Goal: Information Seeking & Learning: Find specific fact

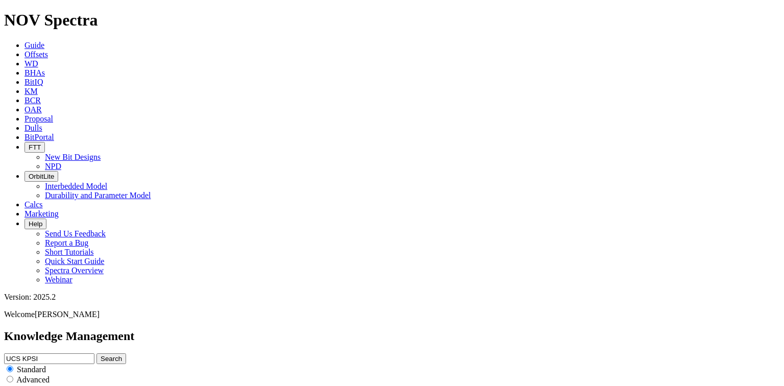
drag, startPoint x: 441, startPoint y: 51, endPoint x: 192, endPoint y: 58, distance: 248.7
click at [192, 329] on div "Knowledge Management UCS KPSI Search Standard Advanced to Upload Content" at bounding box center [392, 366] width 776 height 75
type input "sumatera"
click at [96, 353] on button "Search" at bounding box center [111, 358] width 30 height 11
click at [101, 355] on icon "submit" at bounding box center [101, 359] width 0 height 8
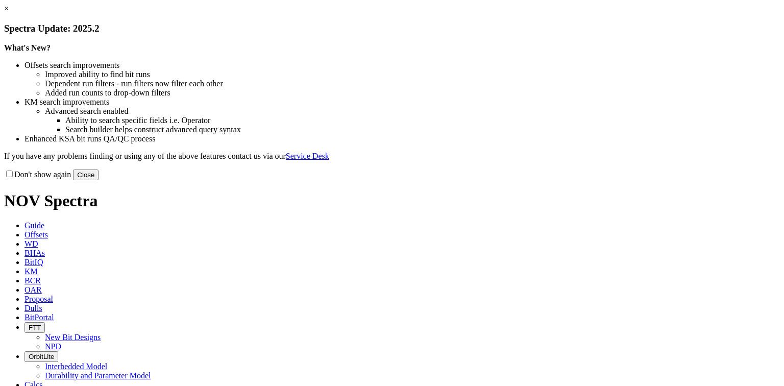
click at [536, 34] on h3 "Spectra Update: 2025.2" at bounding box center [392, 28] width 776 height 11
click at [99, 180] on button "Close" at bounding box center [86, 174] width 26 height 11
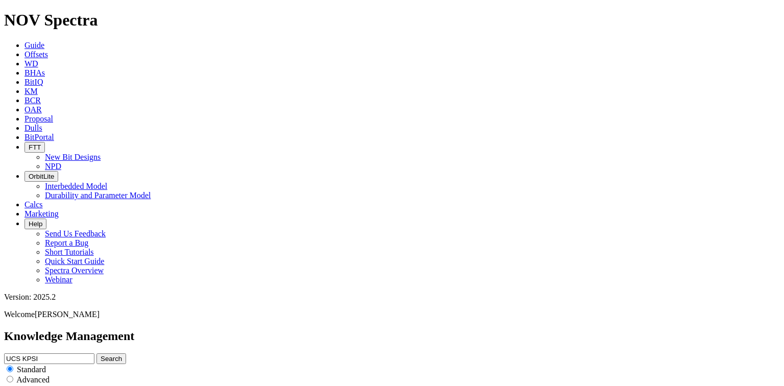
drag, startPoint x: 334, startPoint y: 55, endPoint x: 218, endPoint y: 59, distance: 115.9
click at [218, 329] on div "Knowledge Management UCS KPSI Search Standard Advanced to Upload Content" at bounding box center [392, 366] width 776 height 75
paste input "19098722"
type input "19098722"
drag, startPoint x: 428, startPoint y: 56, endPoint x: -8, endPoint y: 60, distance: 436.4
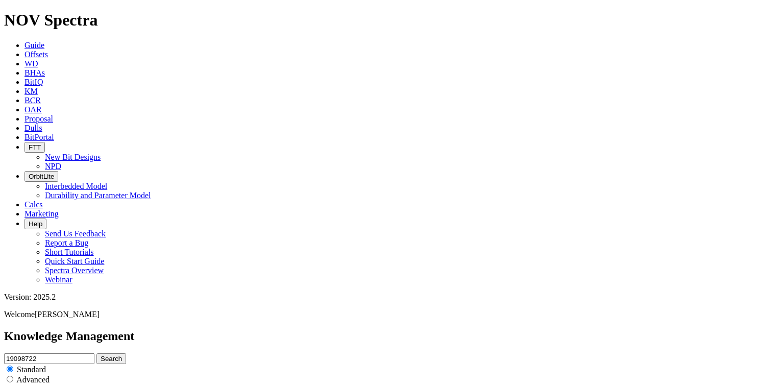
type input "[GEOGRAPHIC_DATA]"
click at [101, 355] on icon "submit" at bounding box center [101, 359] width 0 height 8
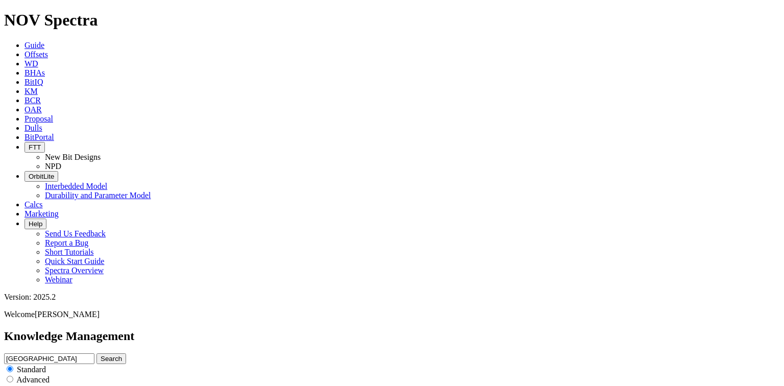
scroll to position [1507, 0]
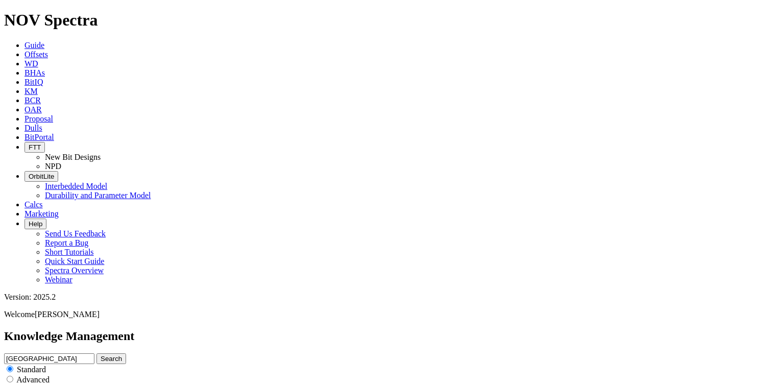
scroll to position [96, 0]
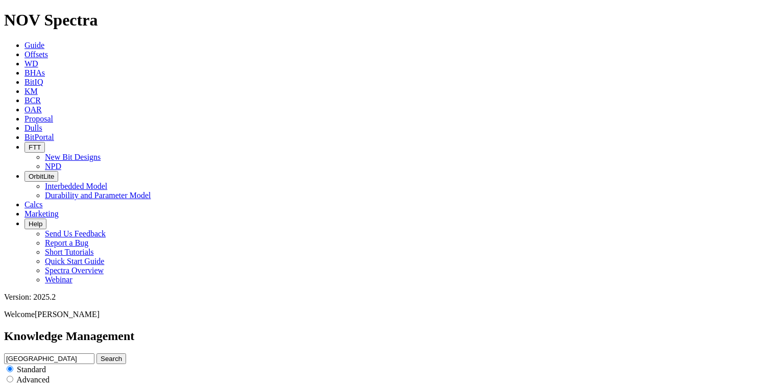
scroll to position [2071, 0]
click at [38, 87] on span "KM" at bounding box center [31, 91] width 13 height 9
drag, startPoint x: 333, startPoint y: 56, endPoint x: 168, endPoint y: 61, distance: 164.5
click at [168, 329] on div "Knowledge Management [GEOGRAPHIC_DATA] Search Standard Advanced to Upload Conte…" at bounding box center [392, 366] width 776 height 75
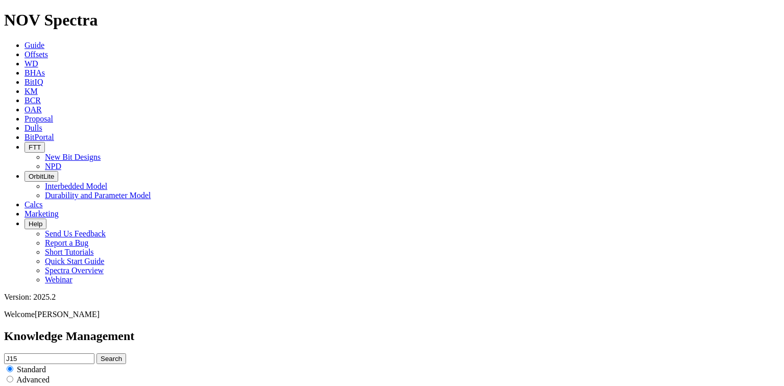
type input "J15"
click at [126, 353] on button "Search" at bounding box center [111, 358] width 30 height 11
click at [94, 353] on input "J15" at bounding box center [49, 358] width 90 height 11
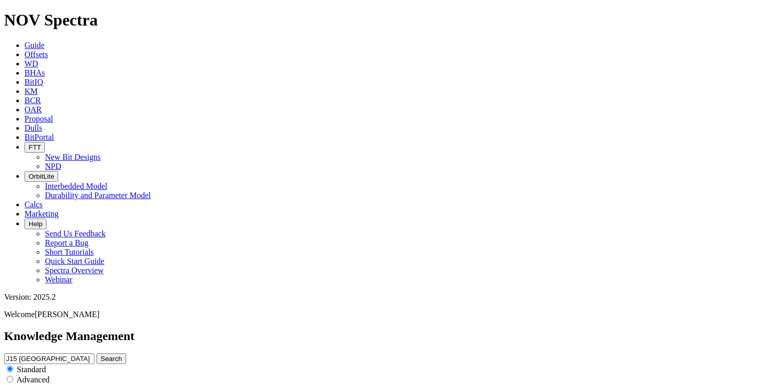
type input "J15 [GEOGRAPHIC_DATA]"
click at [96, 353] on button "Search" at bounding box center [111, 358] width 30 height 11
drag, startPoint x: 290, startPoint y: 57, endPoint x: 139, endPoint y: 56, distance: 151.1
click at [139, 329] on div "Knowledge Management J15 [GEOGRAPHIC_DATA] Search Standard Advanced to Upload C…" at bounding box center [392, 366] width 776 height 75
type input "July Field"
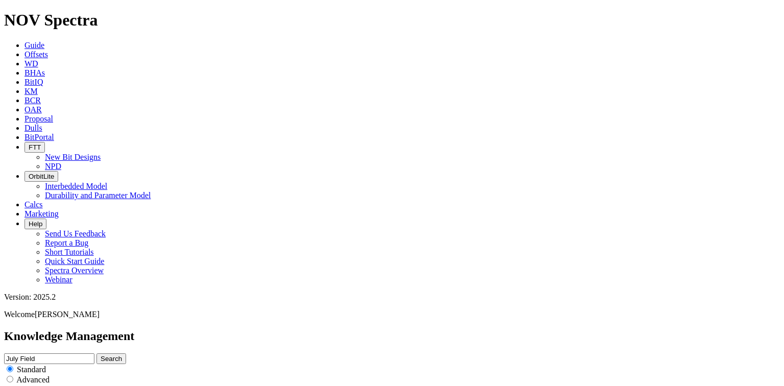
click at [126, 353] on button "Search" at bounding box center [111, 358] width 30 height 11
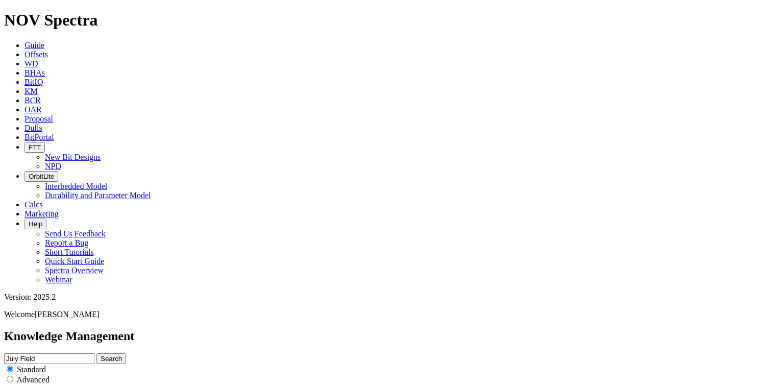
scroll to position [2018, 0]
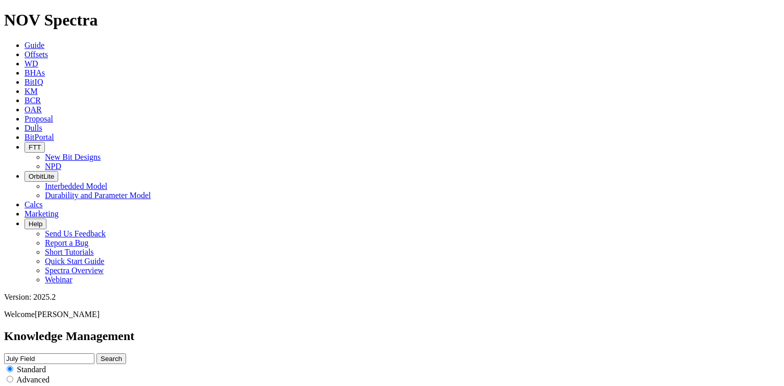
click at [94, 353] on input "July Field" at bounding box center [49, 358] width 90 height 11
drag, startPoint x: 282, startPoint y: 58, endPoint x: 263, endPoint y: 57, distance: 19.5
click at [94, 353] on input "July Field" at bounding box center [49, 358] width 90 height 11
type input "July [GEOGRAPHIC_DATA]"
click at [96, 353] on button "Search" at bounding box center [111, 358] width 30 height 11
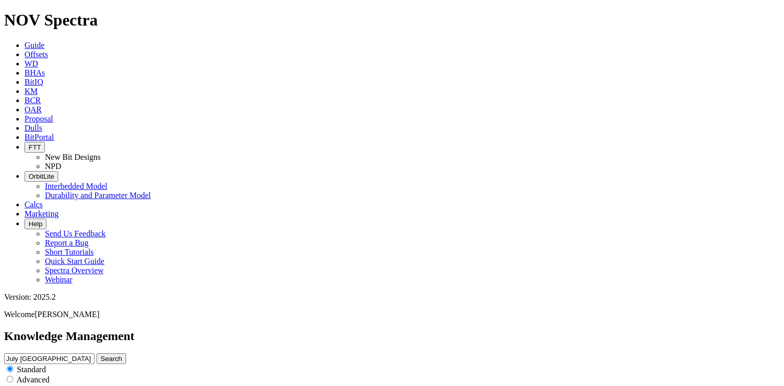
click at [13, 376] on input "radio" at bounding box center [10, 379] width 7 height 7
radio input "true"
radio input "false"
click at [126, 353] on button "Search" at bounding box center [111, 358] width 30 height 11
drag, startPoint x: 284, startPoint y: 56, endPoint x: 224, endPoint y: 59, distance: 60.8
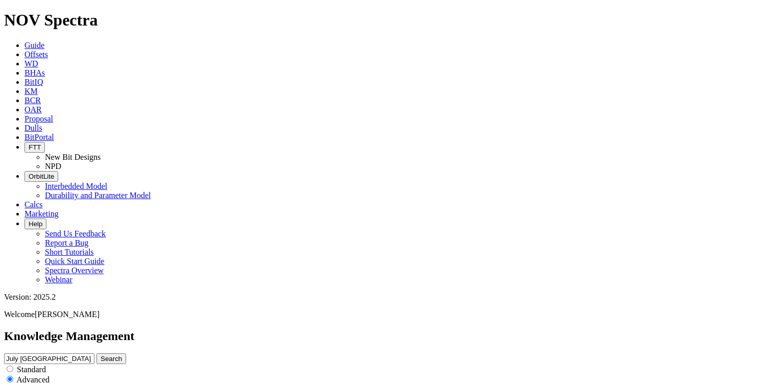
click at [224, 329] on div "Knowledge Management July [GEOGRAPHIC_DATA] Search Standard Advanced to Upload …" at bounding box center [392, 366] width 776 height 75
click at [94, 353] on input "text" at bounding box center [49, 358] width 90 height 11
type input "Wiriagar"
click at [13, 365] on input "radio" at bounding box center [10, 368] width 7 height 7
radio input "true"
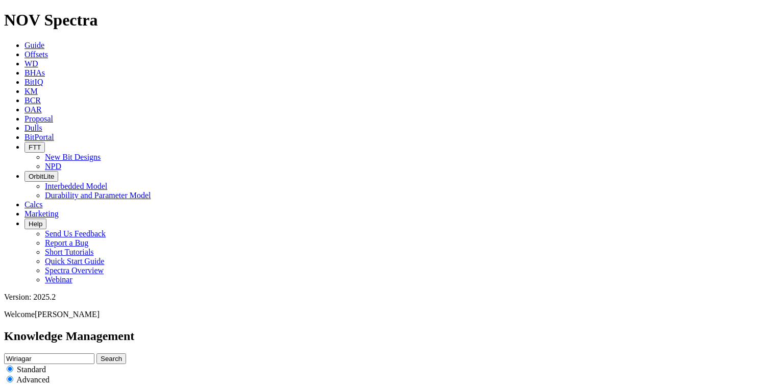
radio input "false"
click at [126, 353] on button "Search" at bounding box center [111, 358] width 30 height 11
